Goal: Communication & Community: Answer question/provide support

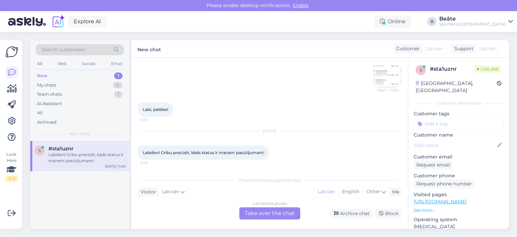
click at [283, 213] on div "Latvian to Latvian Take over the chat" at bounding box center [269, 213] width 61 height 12
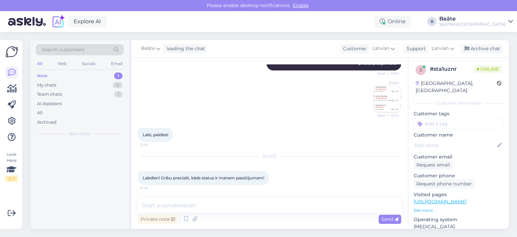
scroll to position [444, 0]
click at [284, 206] on textarea at bounding box center [269, 205] width 263 height 14
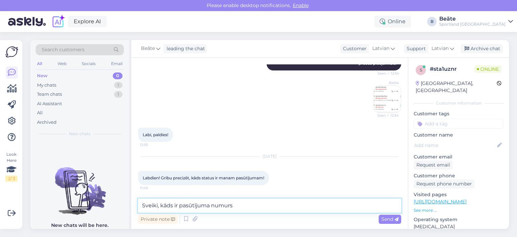
type textarea "Sveiki, kāds ir pasūtījuma numurs?"
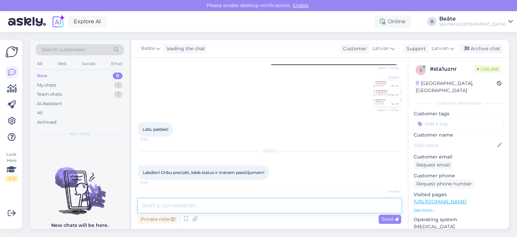
scroll to position [473, 0]
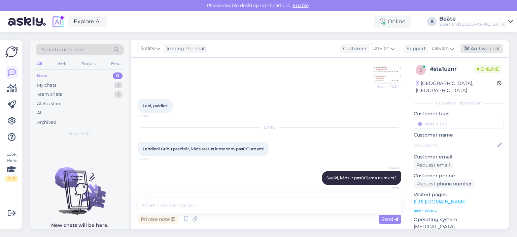
click at [477, 47] on div "Archive chat" at bounding box center [481, 48] width 42 height 9
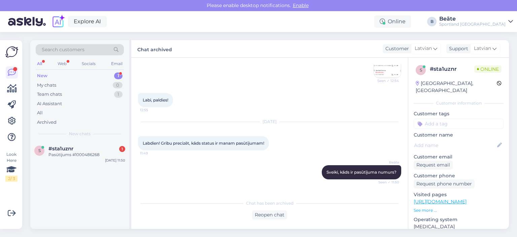
scroll to position [504, 0]
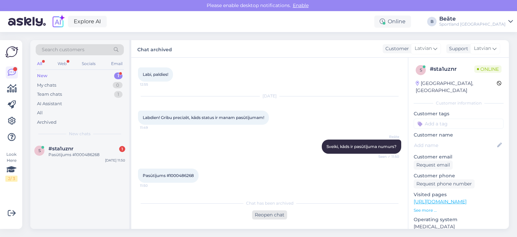
click at [265, 217] on div "Reopen chat" at bounding box center [269, 214] width 35 height 9
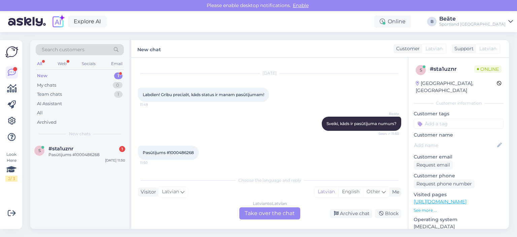
click at [273, 214] on div "Latvian to Latvian Take over the chat" at bounding box center [269, 213] width 61 height 12
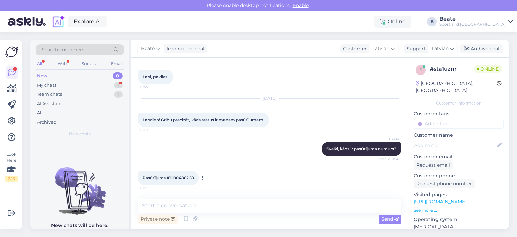
click at [186, 176] on span "Pasūtījums #1000486268" at bounding box center [168, 177] width 51 height 5
copy div "1000486268 11:50"
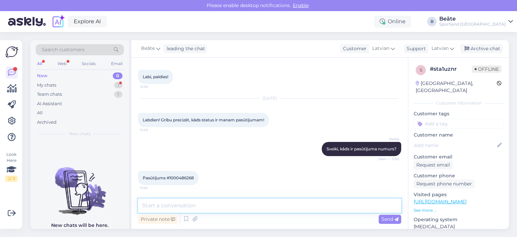
click at [217, 207] on textarea at bounding box center [269, 205] width 263 height 14
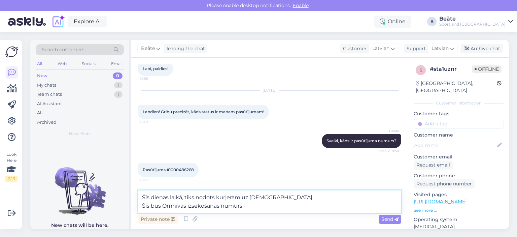
paste textarea "CC866626931EE"
type textarea "Šīs dienas laikā, tiks nodots kurjeram uz [DEMOGRAPHIC_DATA]. Šis būs Omnivas i…"
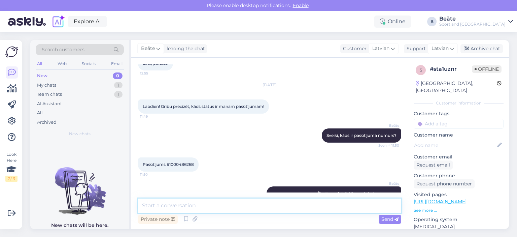
scroll to position [537, 0]
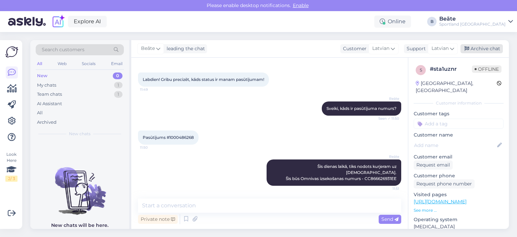
click at [485, 49] on div "Archive chat" at bounding box center [481, 48] width 42 height 9
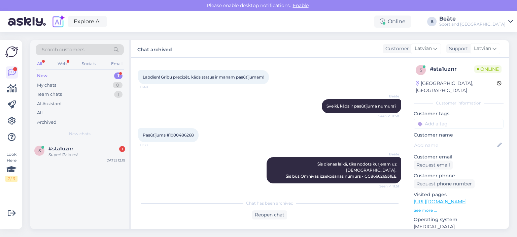
scroll to position [568, 0]
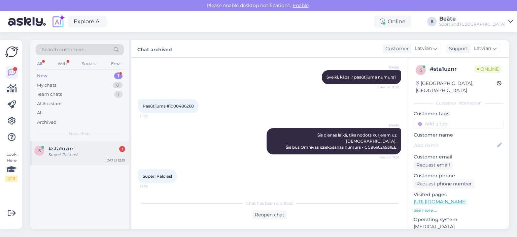
click at [71, 147] on span "#sta1uznr" at bounding box center [60, 148] width 25 height 6
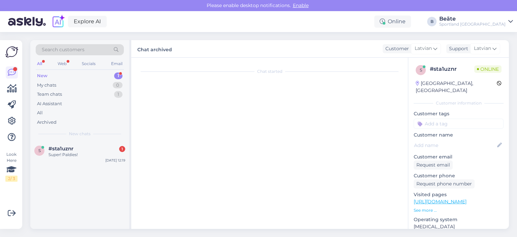
scroll to position [591, 0]
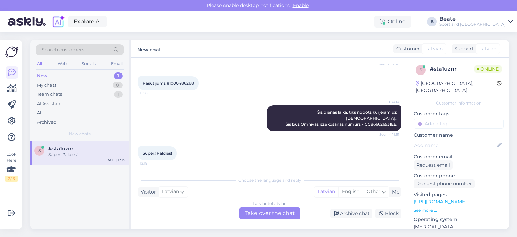
click at [270, 212] on div "Latvian to Latvian Take over the chat" at bounding box center [269, 213] width 61 height 12
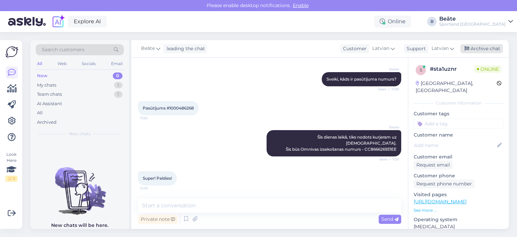
click at [476, 49] on div "Archive chat" at bounding box center [481, 48] width 42 height 9
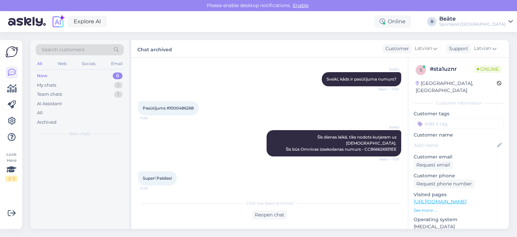
scroll to position [568, 0]
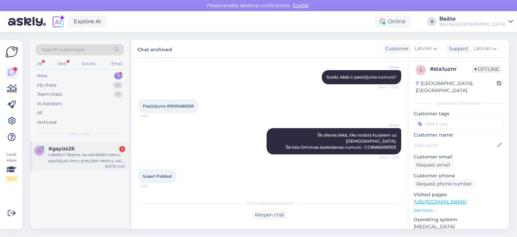
click at [93, 153] on div "Labdien! Skatos, ka vairākkārt esmu pasūtijusi vienu preci,bet nezinu, vai naud…" at bounding box center [86, 157] width 77 height 12
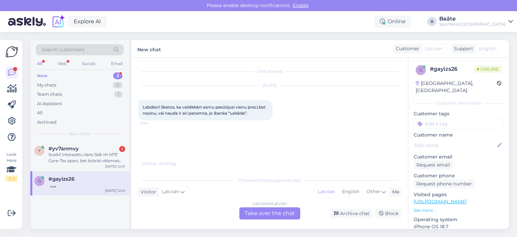
scroll to position [0, 0]
click at [262, 214] on div "Latvian to Latvian Take over the chat" at bounding box center [269, 213] width 61 height 12
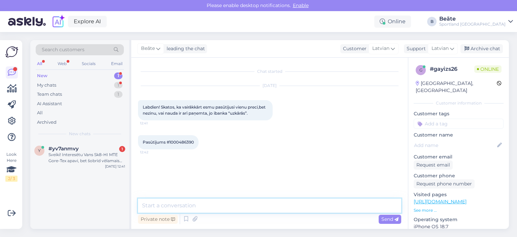
click at [216, 203] on textarea at bounding box center [269, 205] width 263 height 14
type textarea "Sveiki, pārbaudīsim."
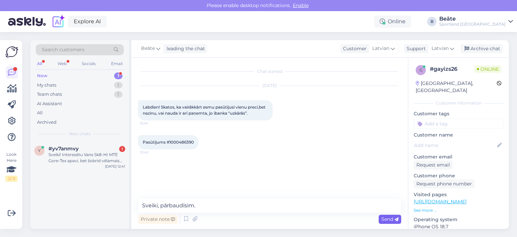
click at [390, 219] on span "Send" at bounding box center [389, 219] width 17 height 6
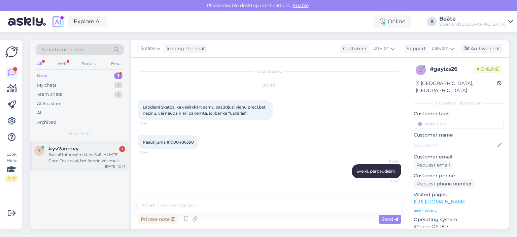
click at [91, 156] on div "Sveiki! Interesētu Vans Sk8-HI MTE Gore-Tex apavi, bet šobrīd vēlamais izmērs n…" at bounding box center [86, 157] width 77 height 12
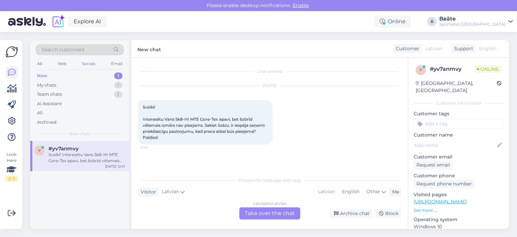
click at [260, 211] on div "Latvian to Latvian Take over the chat" at bounding box center [269, 213] width 61 height 12
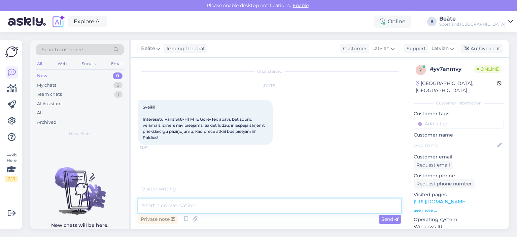
click at [257, 207] on textarea at bounding box center [269, 205] width 263 height 14
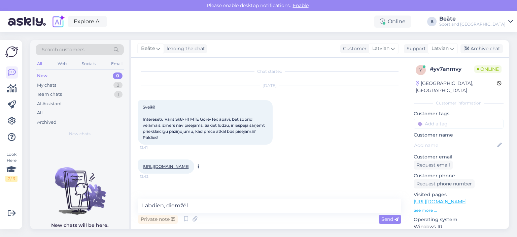
click at [189, 165] on link "[URL][DOMAIN_NAME]" at bounding box center [166, 166] width 47 height 5
click at [202, 206] on textarea "Labdien, diemžēl" at bounding box center [269, 205] width 263 height 14
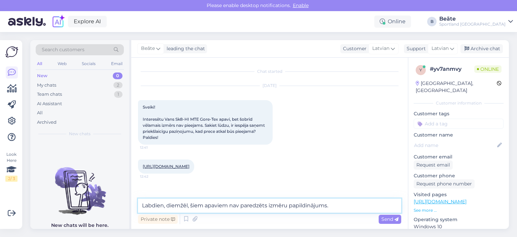
type textarea "Labdien, diemžēl, šiem apaviem nav paredzēts izmēru papildinājums."
click at [391, 226] on div "Chat started [DATE] Sveiki! Interesētu Vans Sk8-HI MTE Gore-Tex apavi, bet šobr…" at bounding box center [269, 143] width 277 height 171
click at [391, 220] on span "Send" at bounding box center [389, 219] width 17 height 6
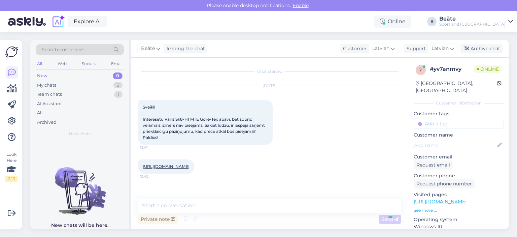
scroll to position [30, 0]
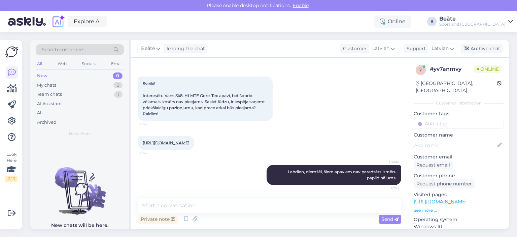
click at [477, 54] on div "[PERSON_NAME] leading the chat Customer Latvian Support Latvian Arabic Belarusi…" at bounding box center [320, 48] width 378 height 17
click at [477, 47] on div "Archive chat" at bounding box center [481, 48] width 42 height 9
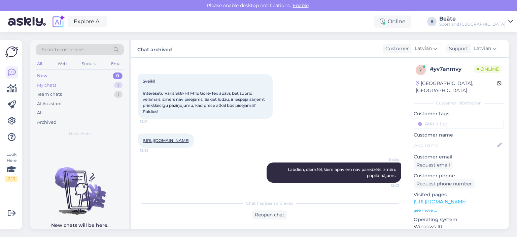
click at [55, 82] on div "My chats" at bounding box center [46, 85] width 19 height 7
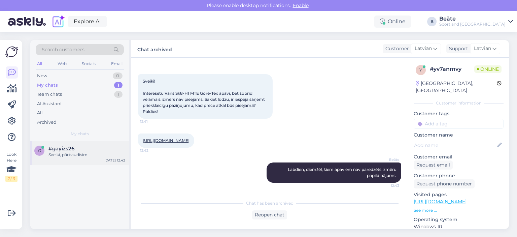
click at [81, 153] on div "Sveiki, pārbaudīsim." at bounding box center [86, 154] width 77 height 6
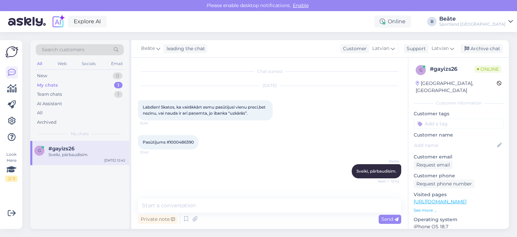
scroll to position [0, 0]
click at [181, 144] on span "Pasūtījums #1000486390" at bounding box center [168, 141] width 51 height 5
copy div "1000486390 12:42"
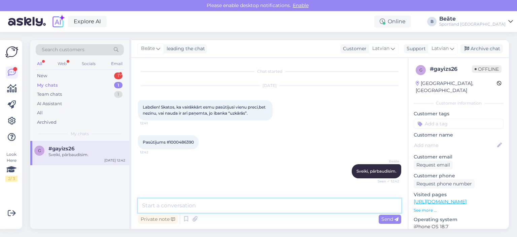
click at [176, 207] on textarea at bounding box center [269, 205] width 263 height 14
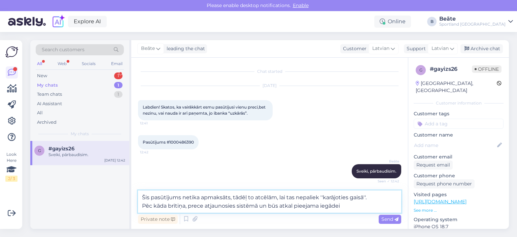
type textarea "Šis pasūtījums netika apmaksāts, tādēļ to atcēlām, lai tas nepaliek ''karājotie…"
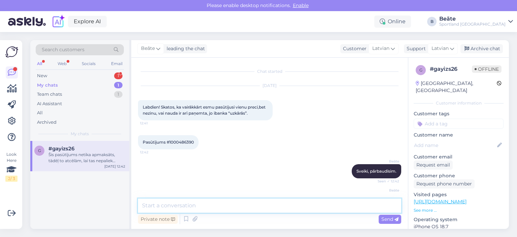
scroll to position [46, 0]
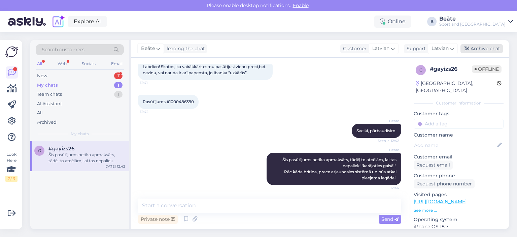
click at [475, 48] on div "Archive chat" at bounding box center [481, 48] width 42 height 9
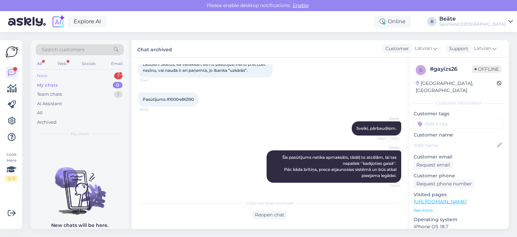
click at [50, 76] on div "New 1" at bounding box center [80, 75] width 88 height 9
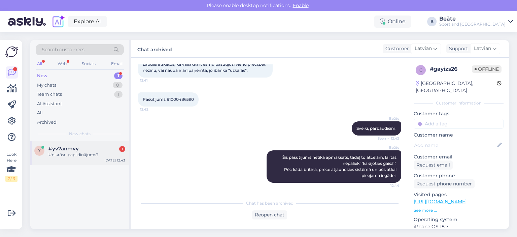
click at [55, 149] on span "#yv7anmvy" at bounding box center [63, 148] width 30 height 6
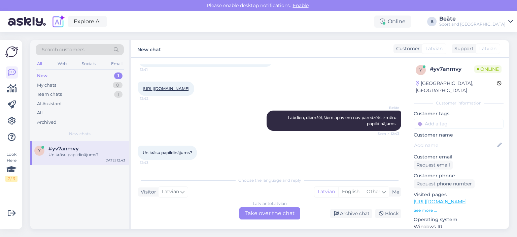
click at [258, 211] on div "Latvian to Latvian Take over the chat" at bounding box center [269, 213] width 61 height 12
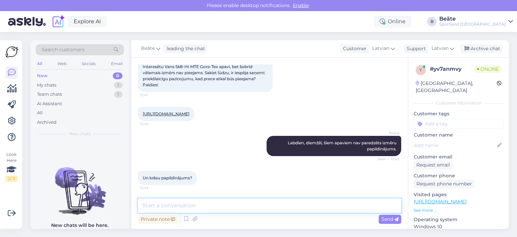
click at [250, 209] on textarea at bounding box center [269, 205] width 263 height 14
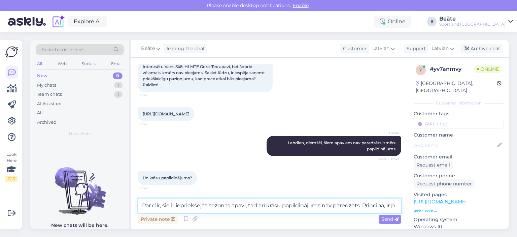
scroll to position [67, 0]
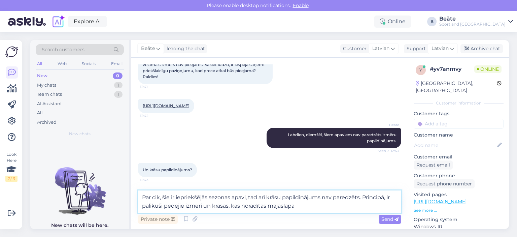
type textarea "Par cik, šie ir iepriekšējās sezonas apavi, tad arī krāsu papildinājums nav par…"
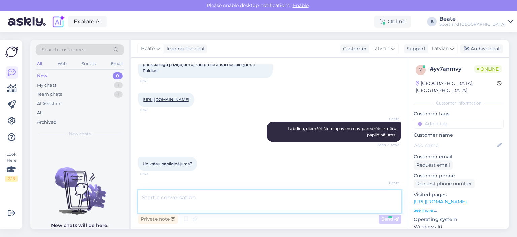
scroll to position [100, 0]
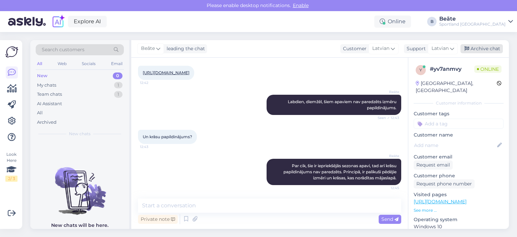
click at [491, 51] on div "Archive chat" at bounding box center [481, 48] width 42 height 9
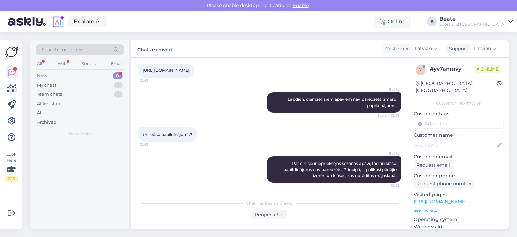
scroll to position [102, 0]
click at [71, 154] on div "Pasūtījums #1000486391" at bounding box center [86, 154] width 77 height 6
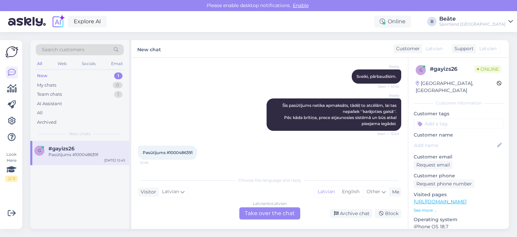
click at [257, 216] on div "Latvian to Latvian Take over the chat" at bounding box center [269, 213] width 61 height 12
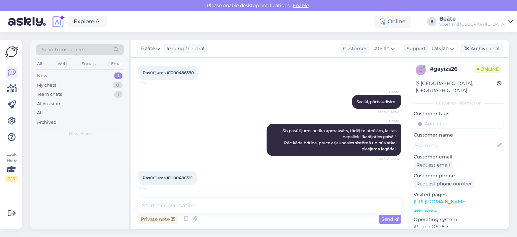
scroll to position [75, 0]
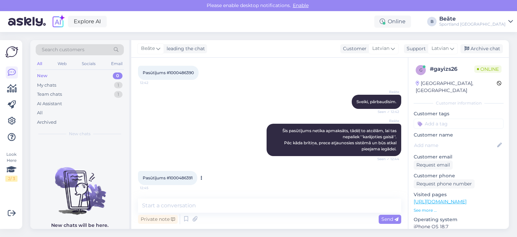
click at [182, 176] on span "Pasūtījums #1000486391" at bounding box center [168, 177] width 50 height 5
copy div "1000486391 12:45"
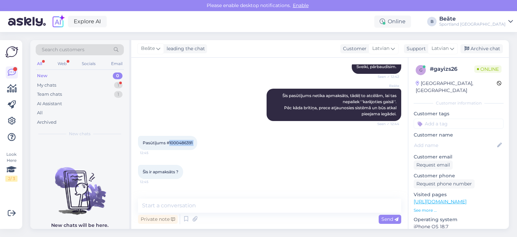
scroll to position [133, 0]
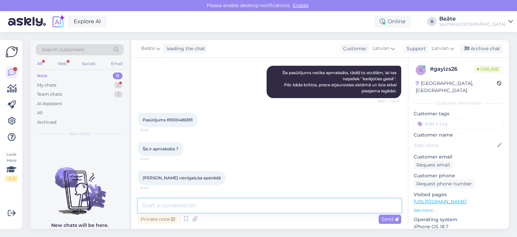
click at [221, 205] on textarea at bounding box center [269, 205] width 263 height 14
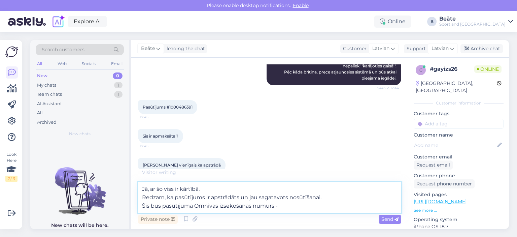
paste textarea "CC866674234EE"
type textarea "Jā, ar šo viss ir kārtībā. Redzam, ka pasūtījums ir apstrādāts un jau sagatavot…"
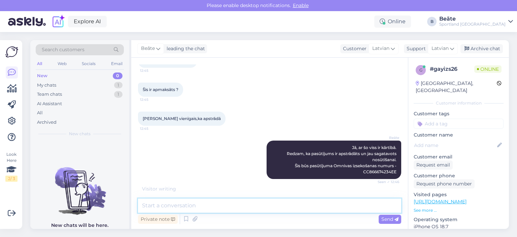
scroll to position [193, 0]
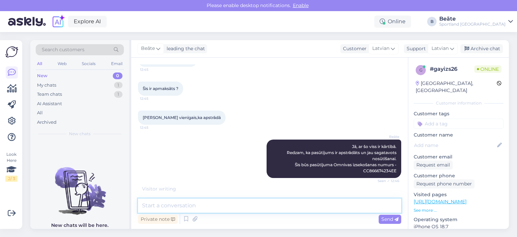
click at [238, 206] on textarea at bounding box center [269, 205] width 263 height 14
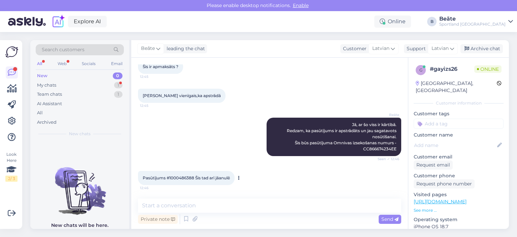
click at [176, 177] on span "Pasūtījums #1000486388 Šis tad arī jāanulē" at bounding box center [186, 177] width 87 height 5
copy span "1000486388"
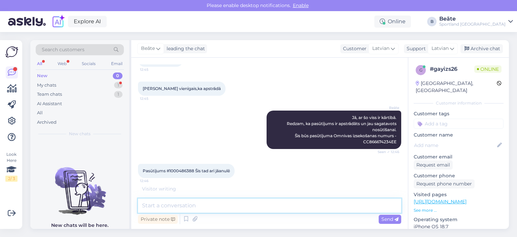
click at [217, 206] on textarea at bounding box center [269, 205] width 263 height 14
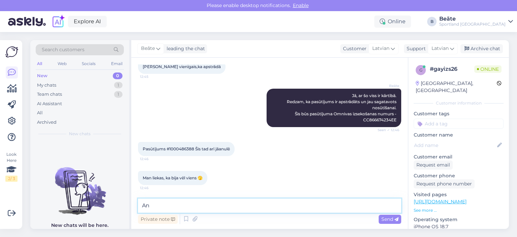
type textarea "A"
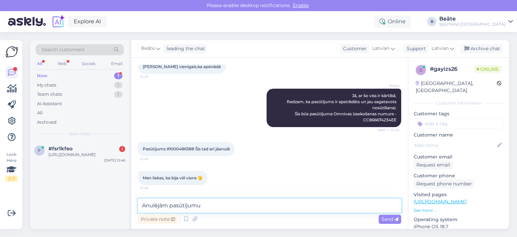
paste textarea "1000486388"
type textarea "Anulējām pasūtījumu 1000486388"
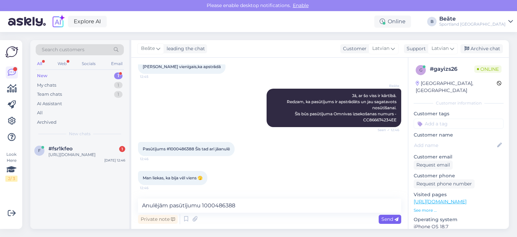
click at [382, 220] on span "Send" at bounding box center [389, 219] width 17 height 6
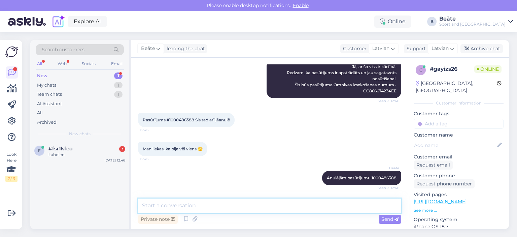
click at [196, 209] on textarea at bounding box center [269, 205] width 263 height 14
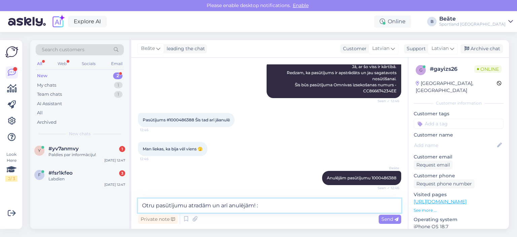
type textarea "Otru pasūtījumu atradām un arī anulējām! :)"
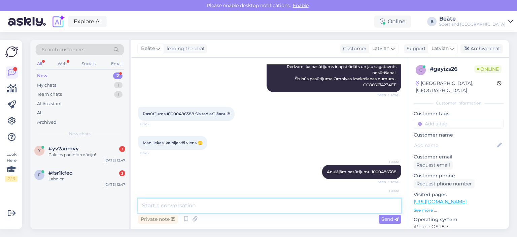
scroll to position [302, 0]
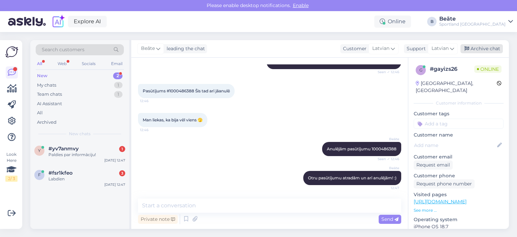
click at [478, 47] on div "Archive chat" at bounding box center [481, 48] width 42 height 9
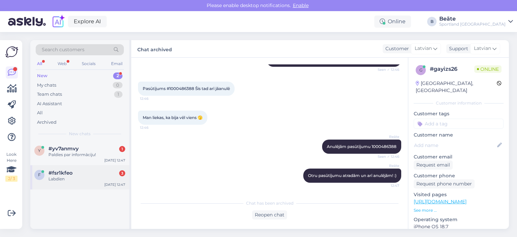
click at [73, 173] on div "#fsr1kfeo 3" at bounding box center [86, 173] width 77 height 6
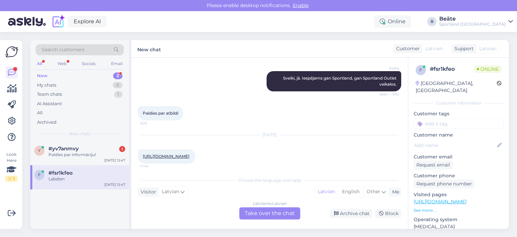
scroll to position [131, 0]
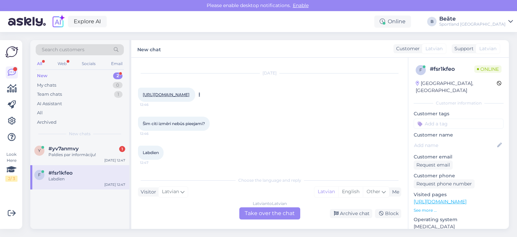
click at [189, 92] on link "[URL][DOMAIN_NAME]" at bounding box center [166, 94] width 47 height 5
click at [273, 212] on div "Latvian to Latvian Take over the chat" at bounding box center [269, 213] width 61 height 12
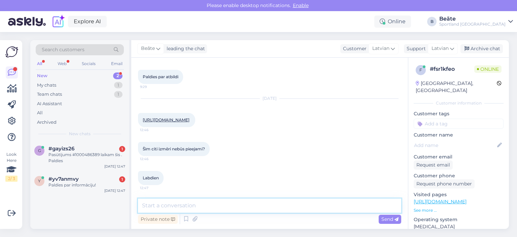
click at [255, 207] on textarea at bounding box center [269, 205] width 263 height 14
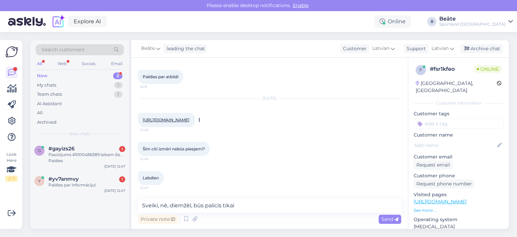
click at [168, 117] on link "[URL][DOMAIN_NAME]" at bounding box center [166, 119] width 47 height 5
click at [284, 198] on div "Chat started [DATE] Sveiki! Ar sportland dāvanu karti ir iespējams iepirkties s…" at bounding box center [269, 143] width 277 height 171
click at [283, 205] on textarea "Sveiki, nē, diemžēl, būs palicis tikai" at bounding box center [269, 205] width 263 height 14
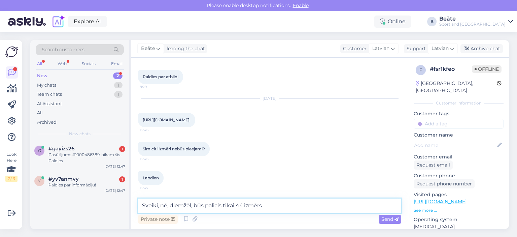
type textarea "Sveiki, nē, diemžēl, būs palicis tikai 44.izmērs."
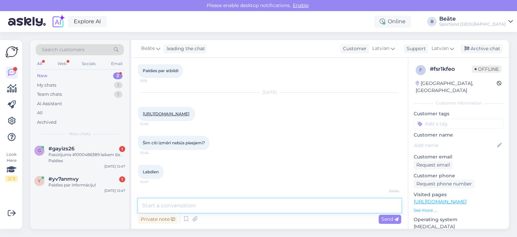
scroll to position [135, 0]
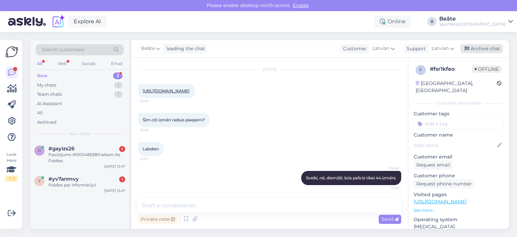
click at [474, 48] on div "Archive chat" at bounding box center [481, 48] width 42 height 9
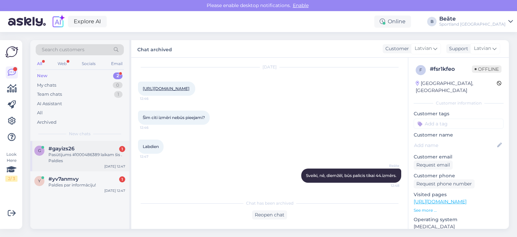
click at [75, 155] on div "Pasūtījums #1000486389 laikam šis . Paldies" at bounding box center [86, 157] width 77 height 12
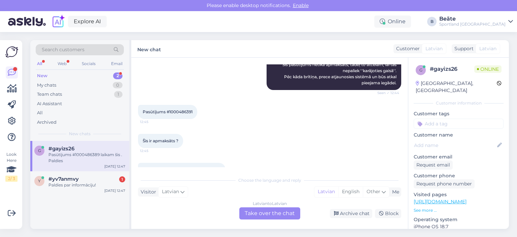
scroll to position [356, 0]
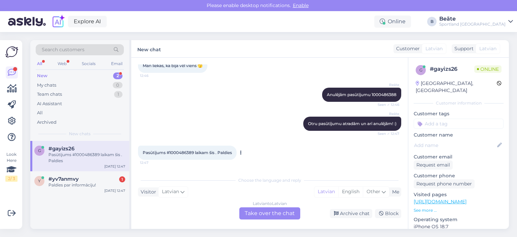
click at [179, 152] on span "Pasūtījums #1000486389 laikam šis . Paldies" at bounding box center [187, 152] width 89 height 5
copy span "1000486389"
click at [257, 214] on div "Latvian to Latvian Take over the chat" at bounding box center [269, 213] width 61 height 12
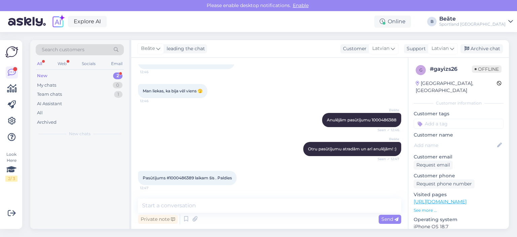
scroll to position [331, 0]
click at [253, 207] on textarea at bounding box center [269, 205] width 263 height 14
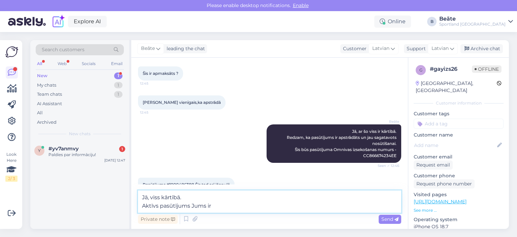
scroll to position [171, 0]
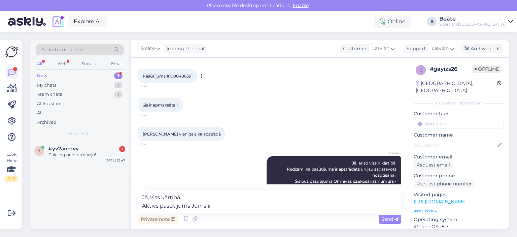
click at [184, 78] on span "Pasūtījums #1000486391" at bounding box center [168, 75] width 50 height 5
copy div "1000486391 12:45"
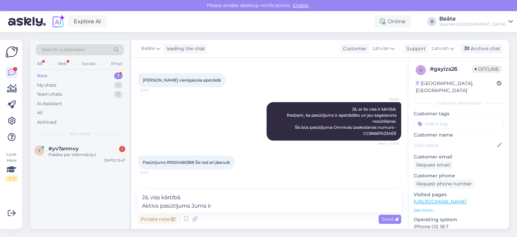
scroll to position [339, 0]
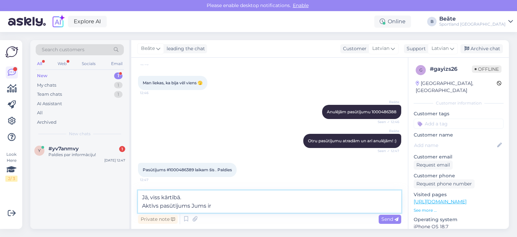
click at [236, 206] on textarea "Jā, viss kārtībā. Aktīvs pasūtījums Jums ir" at bounding box center [269, 201] width 263 height 22
paste textarea "1000486391"
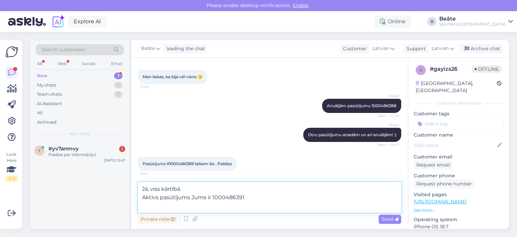
click at [253, 197] on textarea "Jā, viss kārtībā. Aktīvs pasūtījums Jums ir 1000486391" at bounding box center [269, 197] width 263 height 31
type textarea "Jā, viss kārtībā. Aktīvs pasūtījums Jums ir 1000486391 un pārējos anulējām."
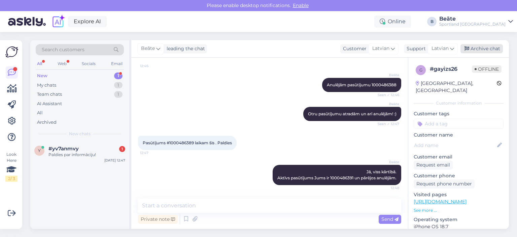
click at [470, 49] on div "Archive chat" at bounding box center [481, 48] width 42 height 9
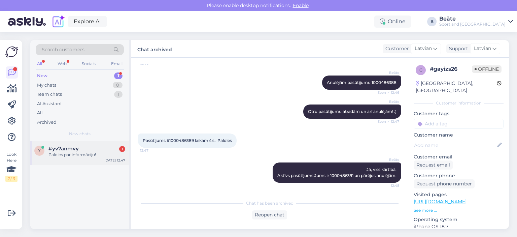
click at [96, 152] on div "Paldies par informāciju!" at bounding box center [86, 154] width 77 height 6
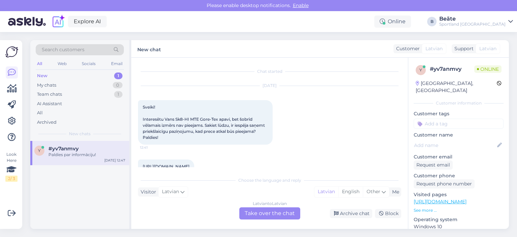
scroll to position [153, 0]
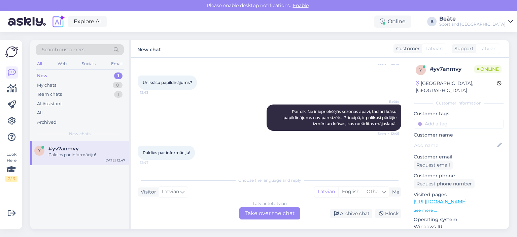
click at [257, 213] on div "Latvian to Latvian Take over the chat" at bounding box center [269, 213] width 61 height 12
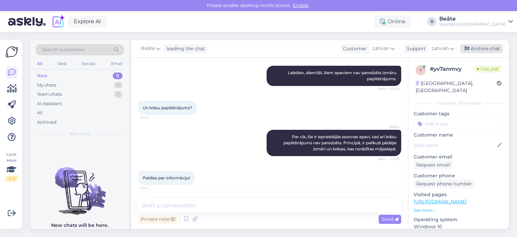
click at [476, 48] on div "Archive chat" at bounding box center [481, 48] width 42 height 9
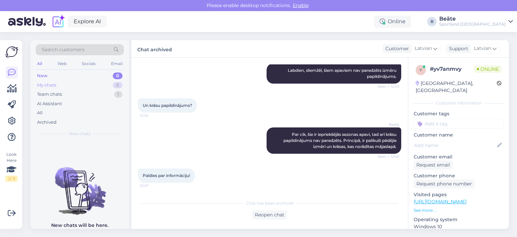
click at [43, 84] on div "My chats" at bounding box center [46, 85] width 19 height 7
click at [58, 74] on div "New 1" at bounding box center [80, 75] width 88 height 9
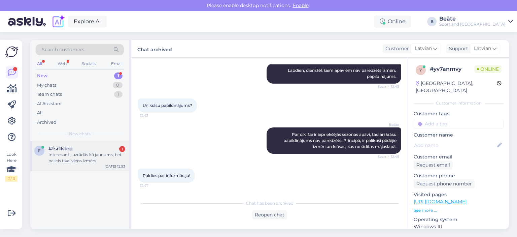
click at [75, 160] on div "Interesanti, uzrādās kā jaunums, bet palicis tikai viens izmērs" at bounding box center [86, 157] width 77 height 12
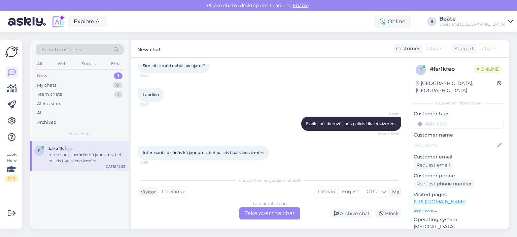
click at [291, 214] on div "Latvian to Latvian Take over the chat" at bounding box center [269, 213] width 61 height 12
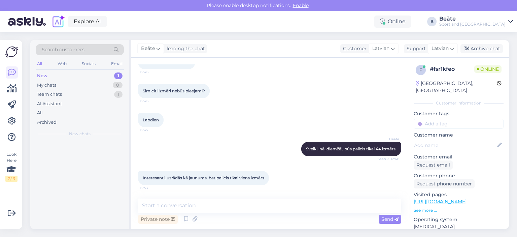
scroll to position [164, 0]
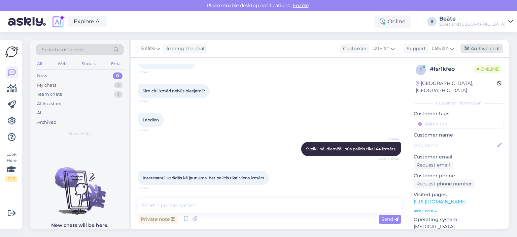
click at [478, 49] on div "Archive chat" at bounding box center [481, 48] width 42 height 9
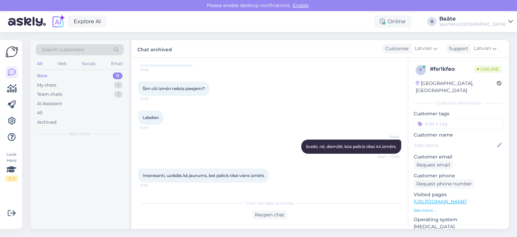
scroll to position [166, 0]
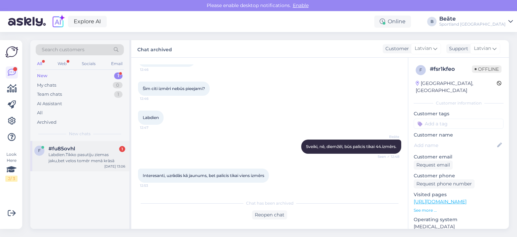
click at [59, 156] on div "Labdien.Tikko pasutiju ziemas jaku,bet velos tomēr menā krāsā" at bounding box center [86, 157] width 77 height 12
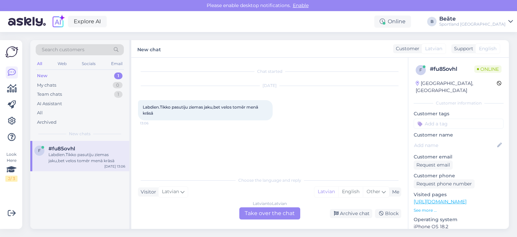
click at [267, 208] on div "Latvian to Latvian Take over the chat" at bounding box center [269, 213] width 61 height 12
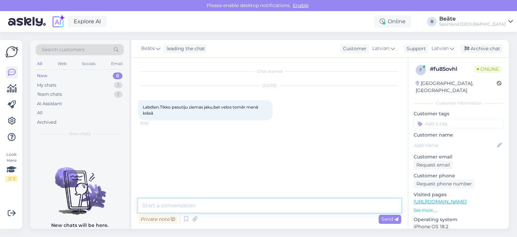
click at [267, 208] on textarea at bounding box center [269, 205] width 263 height 14
type textarea "Sveiki, kāds ir pasūtījuma numurs?"
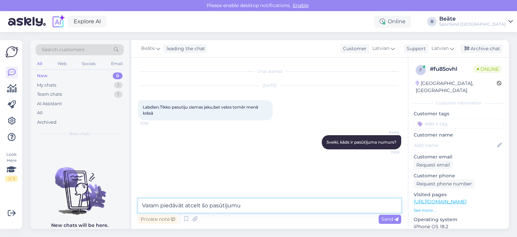
type textarea "Varam piedāvāt atcelt šo pasūtījumu."
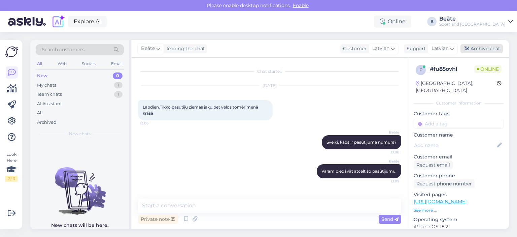
click at [489, 52] on div "Archive chat" at bounding box center [481, 48] width 42 height 9
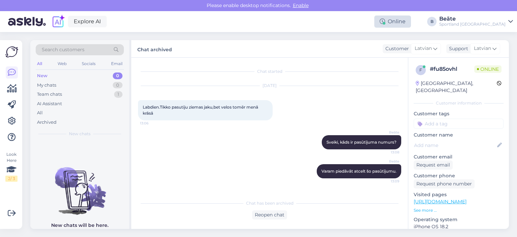
click at [411, 21] on div "Online" at bounding box center [392, 21] width 37 height 12
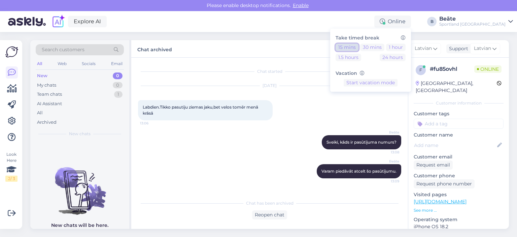
click at [358, 47] on button "15 mins" at bounding box center [347, 46] width 23 height 7
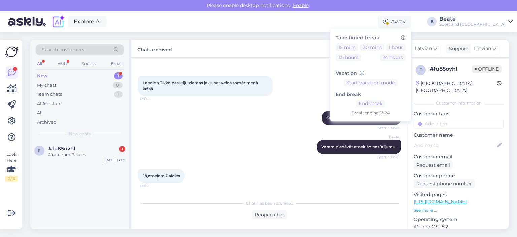
click at [278, 167] on div "Jā,atceļam.Paldies 13:09" at bounding box center [269, 175] width 263 height 29
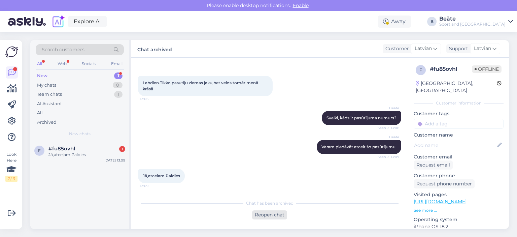
click at [272, 215] on div "Reopen chat" at bounding box center [269, 214] width 35 height 9
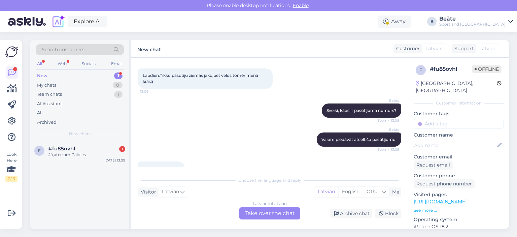
click at [255, 211] on div "Latvian to Latvian Take over the chat" at bounding box center [269, 213] width 61 height 12
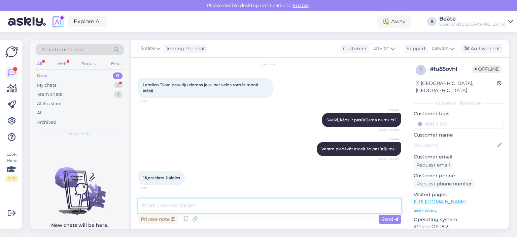
click at [260, 206] on textarea at bounding box center [269, 205] width 263 height 14
type textarea "Kāds būs pasūtījuma numurs?"
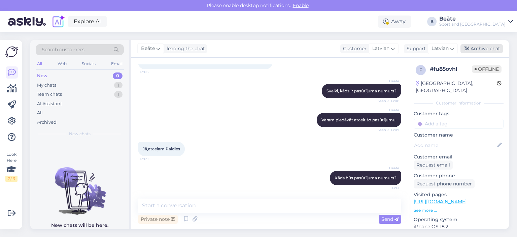
drag, startPoint x: 492, startPoint y: 47, endPoint x: 483, endPoint y: 49, distance: 8.7
click at [491, 48] on div "Archive chat" at bounding box center [481, 48] width 42 height 9
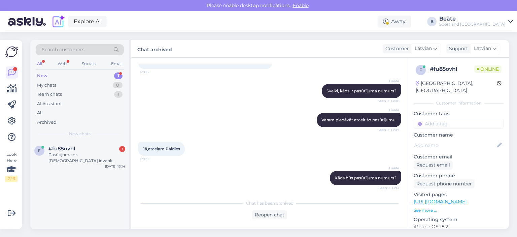
scroll to position [82, 0]
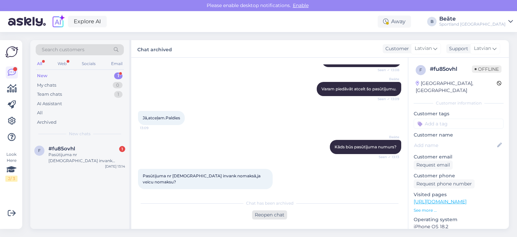
click at [275, 213] on div "Reopen chat" at bounding box center [269, 214] width 35 height 9
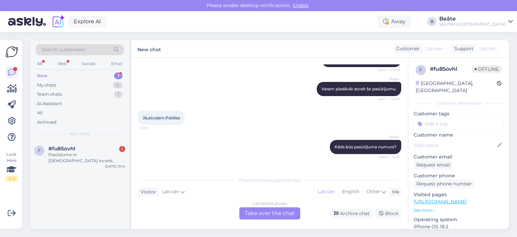
click at [275, 213] on div "Latvian to Latvian Take over the chat" at bounding box center [269, 213] width 61 height 12
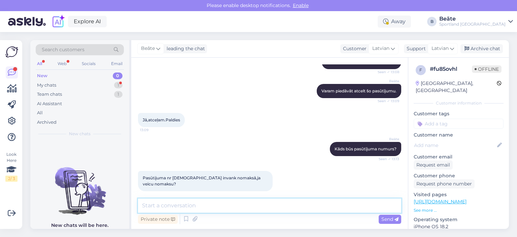
click at [271, 203] on textarea at bounding box center [269, 205] width 263 height 14
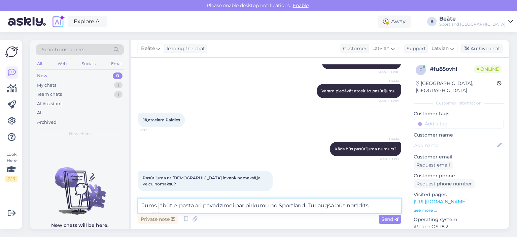
scroll to position [82, 0]
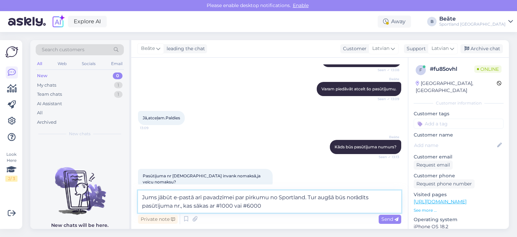
type textarea "Jums jābūt e-pastā arī pavadzīmei par pirkumu no Sportland. Tur augšā būs norād…"
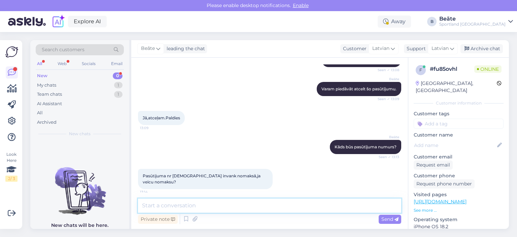
scroll to position [121, 0]
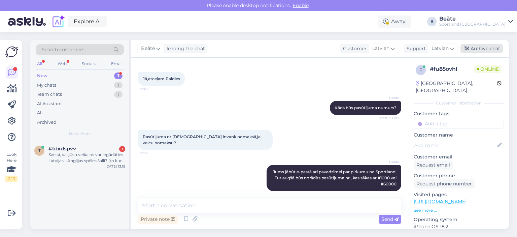
click at [476, 51] on div "Archive chat" at bounding box center [481, 48] width 42 height 9
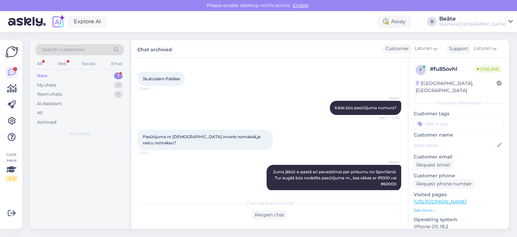
scroll to position [123, 0]
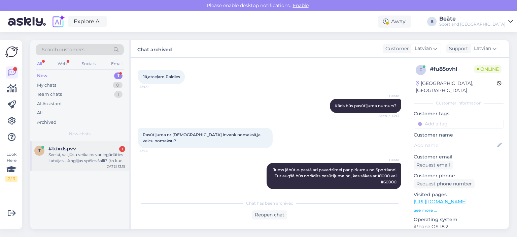
click at [99, 156] on div "Sveiki, vai jūsu veikalos var iegādāties Latvijas - Anglijas spēles šalli? (to …" at bounding box center [86, 157] width 77 height 12
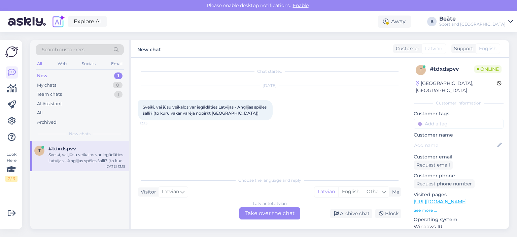
scroll to position [0, 0]
click at [363, 120] on div "[DATE] Sveiki, vai jūsu veikalos var iegādāties Latvijas - Anglijas spēles šall…" at bounding box center [269, 102] width 263 height 49
click at [369, 122] on div "[DATE] Sveiki, vai jūsu veikalos var iegādāties Latvijas - Anglijas spēles šall…" at bounding box center [269, 102] width 263 height 49
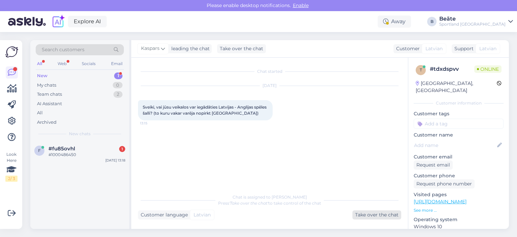
click at [385, 217] on div "Take over the chat" at bounding box center [376, 214] width 49 height 9
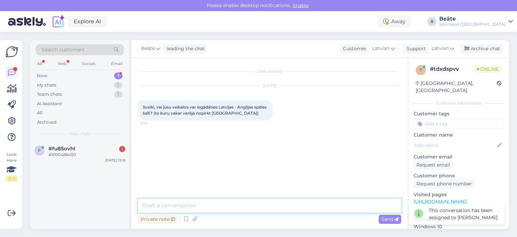
click at [295, 206] on textarea at bounding box center [269, 205] width 263 height 14
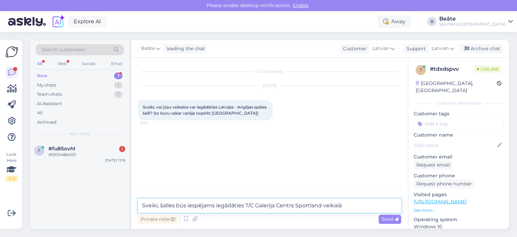
type textarea "Sveiki, šalles būs iespējams iegādāties T/C Galerija Centrs Sportland veikalā."
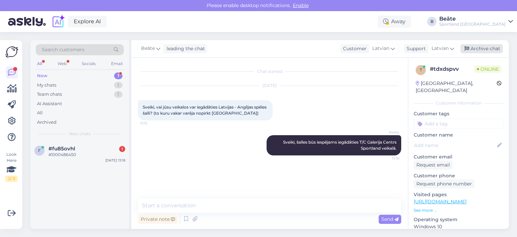
click at [476, 45] on div "Archive chat" at bounding box center [481, 48] width 42 height 9
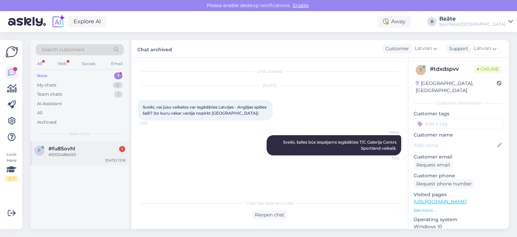
click at [82, 150] on div "#fu85ovhl 1" at bounding box center [86, 148] width 77 height 6
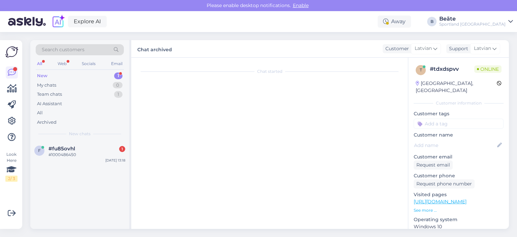
scroll to position [175, 0]
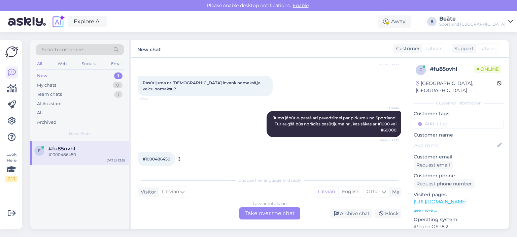
click at [159, 152] on div "#1000486450 13:18" at bounding box center [156, 159] width 37 height 14
click at [167, 156] on span "#1000486450" at bounding box center [157, 158] width 28 height 5
copy div "1000486450 13:18"
click at [257, 213] on div "Latvian to Latvian Take over the chat" at bounding box center [269, 213] width 61 height 12
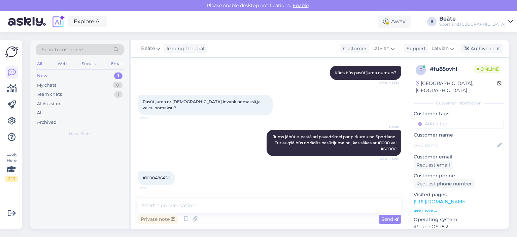
scroll to position [150, 0]
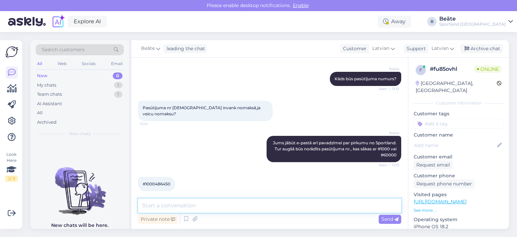
click at [216, 202] on textarea at bounding box center [269, 205] width 263 height 14
type textarea "Šo pasūtījumu Jums atcēlām! :)"
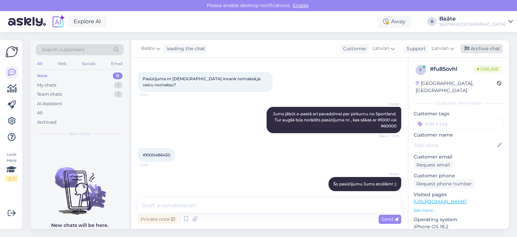
click at [480, 49] on div "Archive chat" at bounding box center [481, 48] width 42 height 9
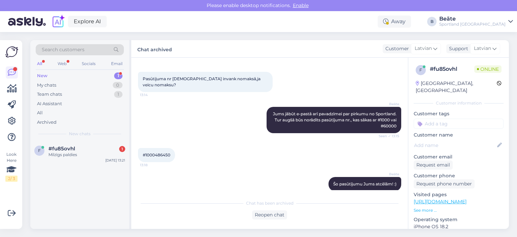
scroll to position [210, 0]
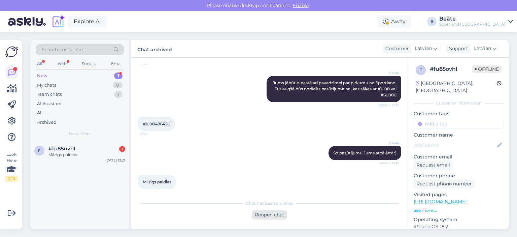
click at [264, 214] on div "Reopen chat" at bounding box center [269, 214] width 35 height 9
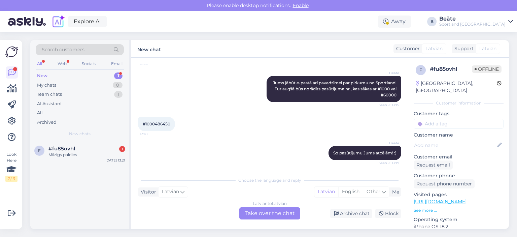
click at [264, 213] on div "Latvian to Latvian Take over the chat" at bounding box center [269, 213] width 61 height 12
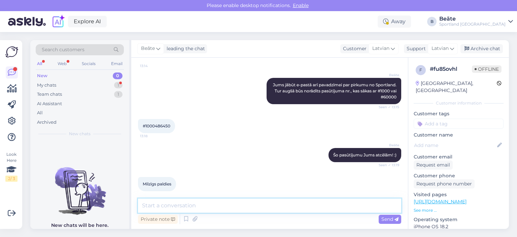
click at [267, 206] on textarea at bounding box center [269, 205] width 263 height 14
type textarea "Jauku Jums dienu!"
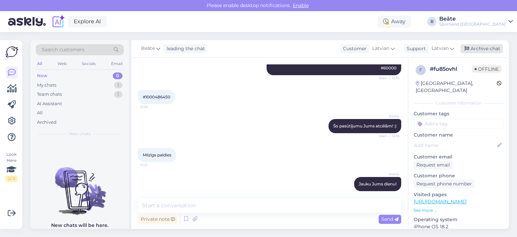
click at [491, 47] on div "Archive chat" at bounding box center [481, 48] width 42 height 9
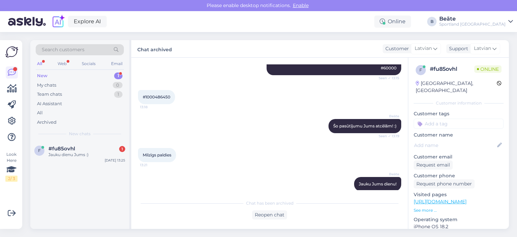
scroll to position [268, 0]
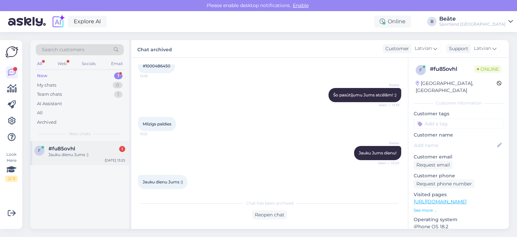
click at [89, 152] on div "Jauku dienu Jums :)" at bounding box center [86, 154] width 77 height 6
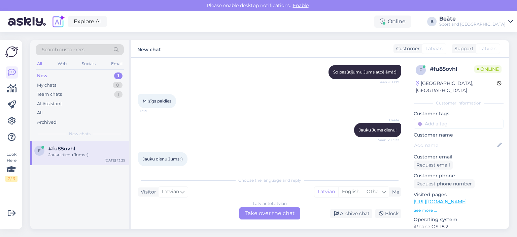
click at [276, 214] on div "Latvian to Latvian Take over the chat" at bounding box center [269, 213] width 61 height 12
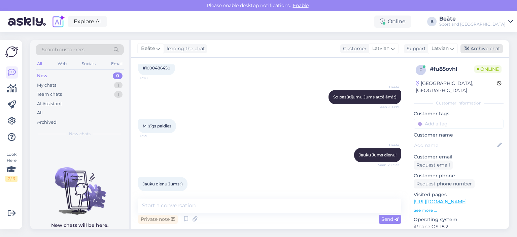
click at [486, 49] on div "Archive chat" at bounding box center [481, 48] width 42 height 9
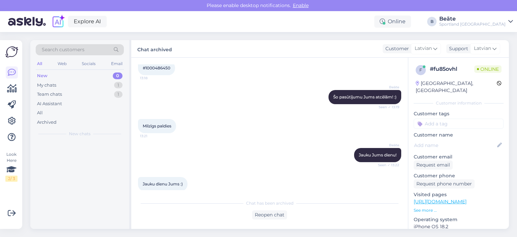
scroll to position [268, 0]
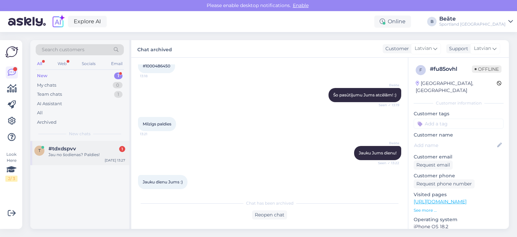
click at [68, 151] on div "Jau no šodienas? Paldies!" at bounding box center [86, 154] width 77 height 6
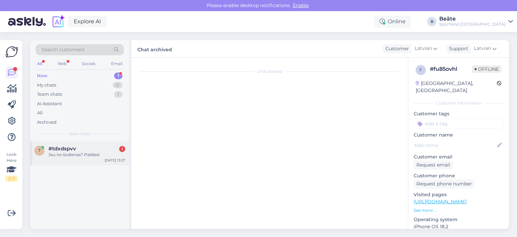
scroll to position [24, 0]
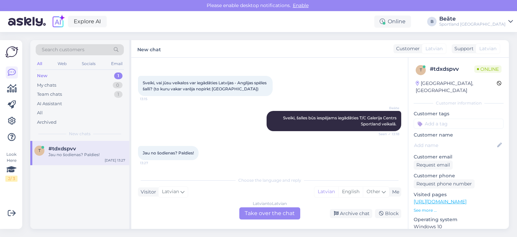
click at [274, 212] on div "Latvian to Latvian Take over the chat" at bounding box center [269, 213] width 61 height 12
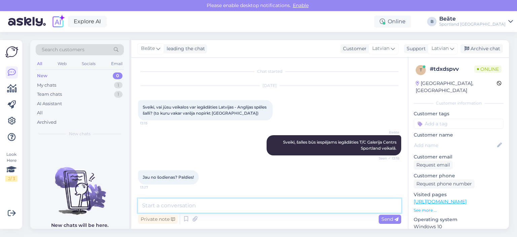
click at [267, 199] on textarea at bounding box center [269, 205] width 263 height 14
type textarea "Jā, no šodienas ir pieejamas."
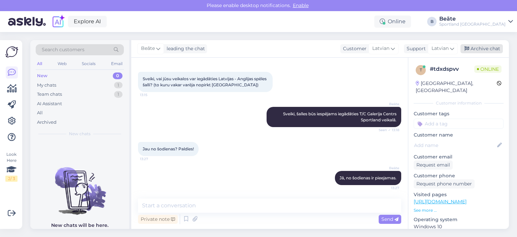
click at [473, 49] on div "Archive chat" at bounding box center [481, 48] width 42 height 9
